Goal: Navigation & Orientation: Find specific page/section

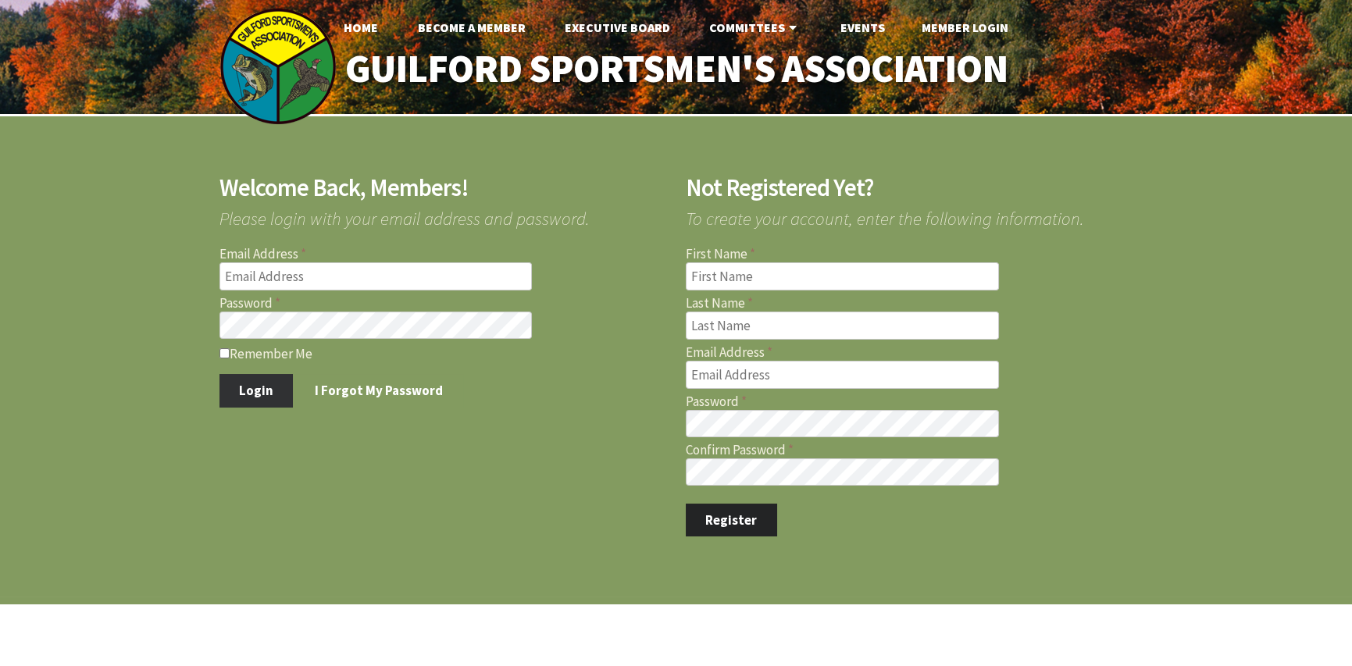
type input "[EMAIL_ADDRESS][DOMAIN_NAME]"
click at [256, 391] on button "Login" at bounding box center [257, 390] width 74 height 33
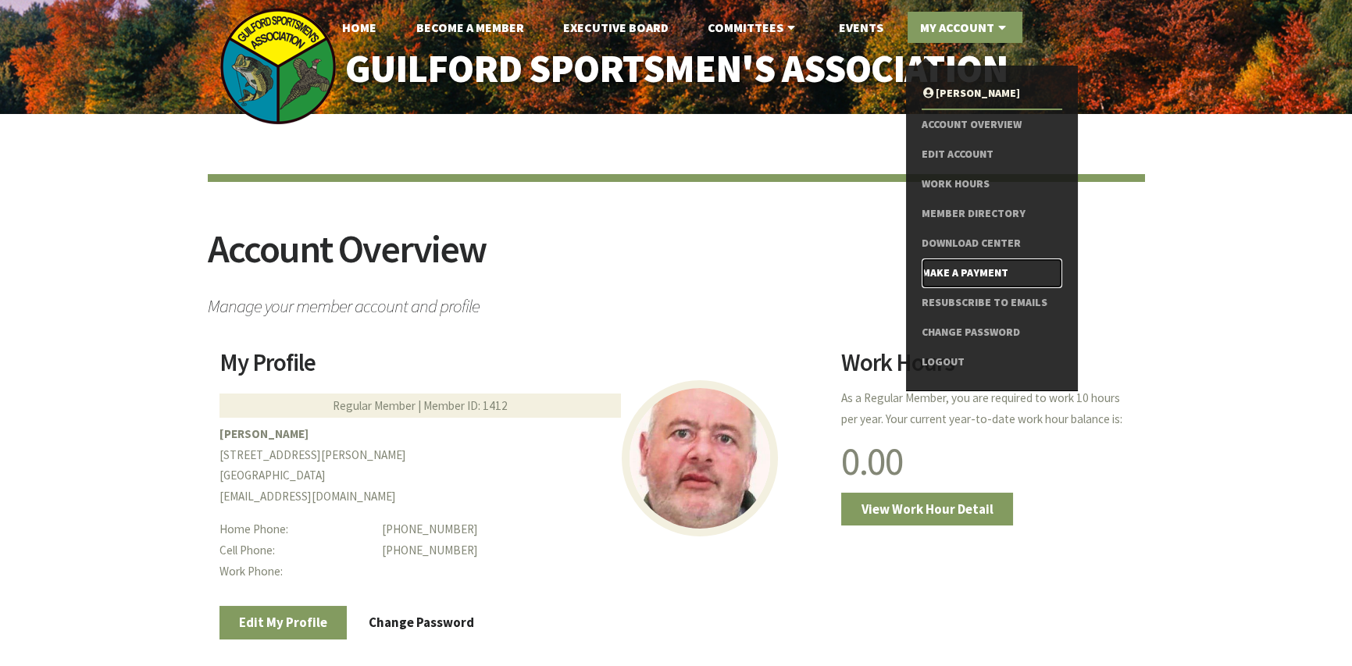
click at [948, 269] on link "Make a Payment" at bounding box center [992, 274] width 140 height 30
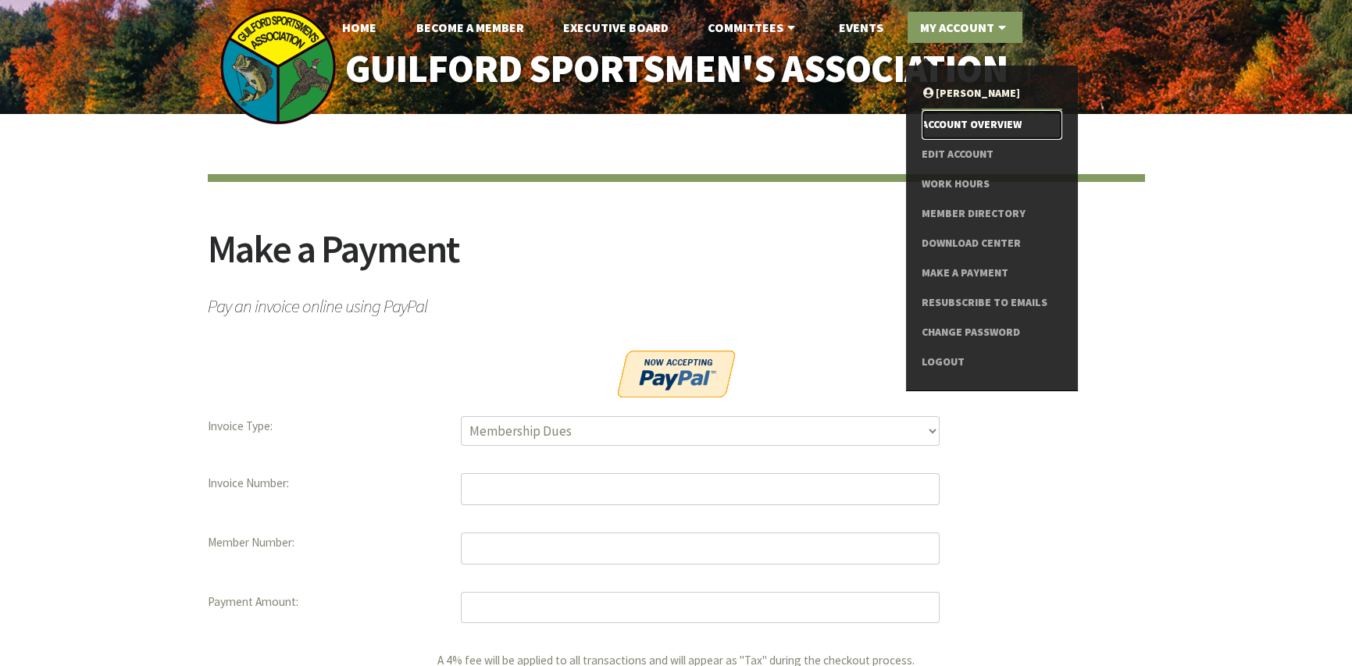
click at [945, 120] on link "Account Overview" at bounding box center [992, 125] width 140 height 30
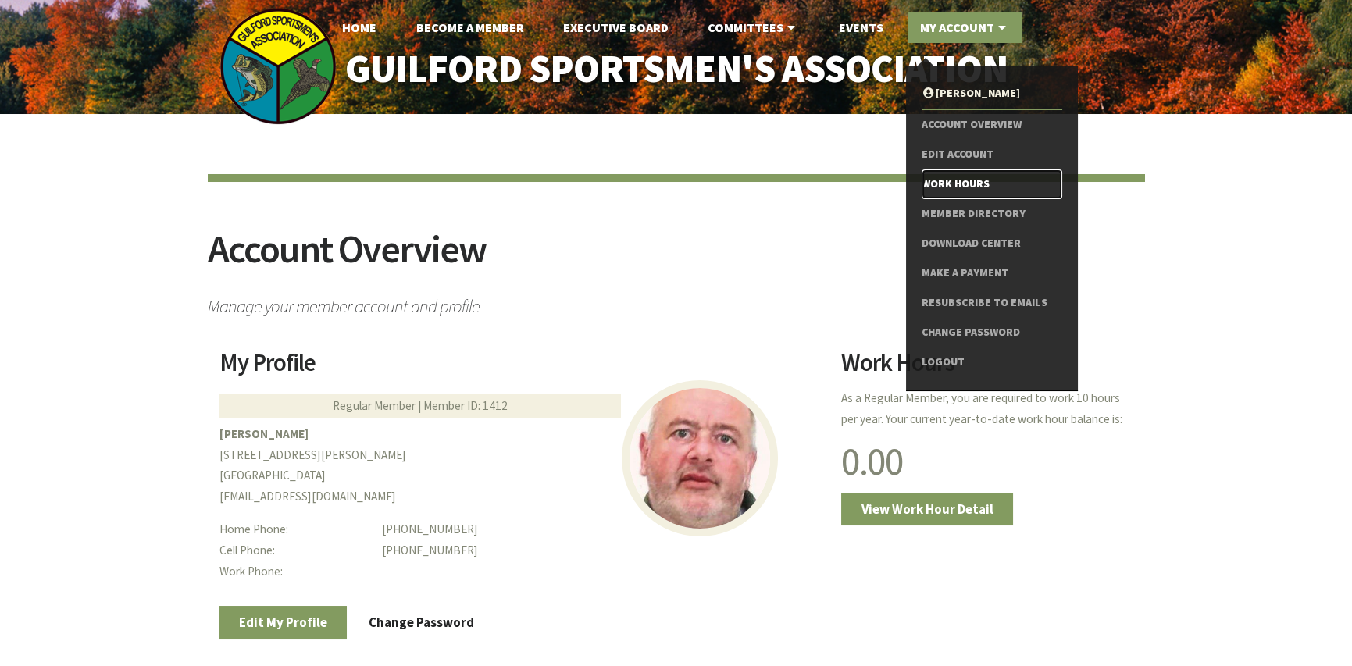
click at [933, 181] on link "Work Hours" at bounding box center [992, 185] width 140 height 30
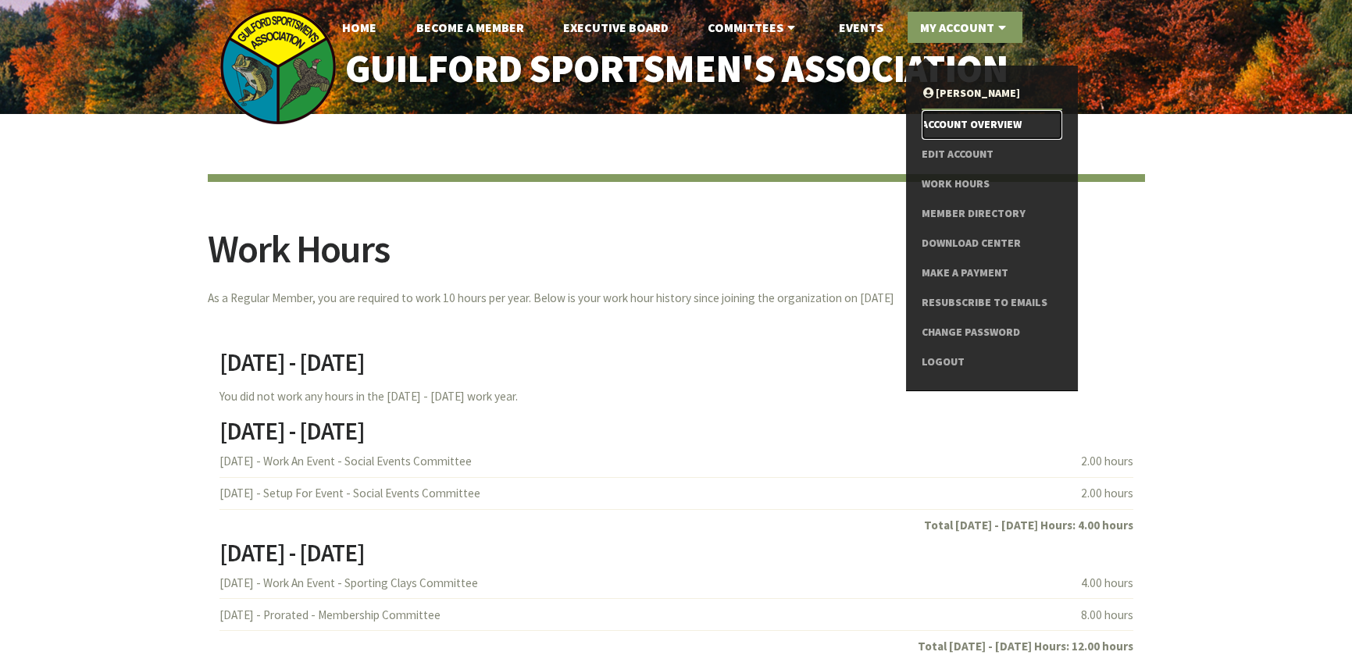
click at [950, 126] on link "Account Overview" at bounding box center [992, 125] width 140 height 30
